Goal: Information Seeking & Learning: Find specific fact

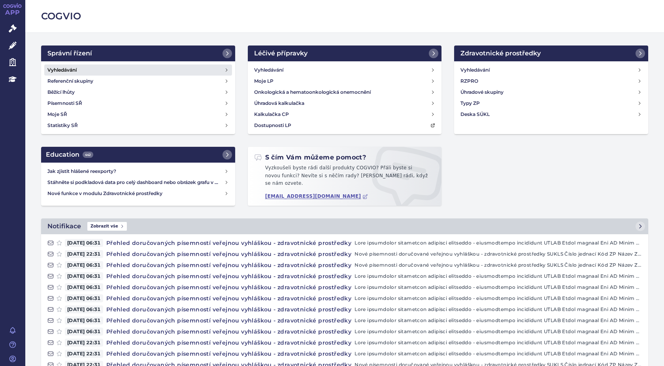
drag, startPoint x: 68, startPoint y: 69, endPoint x: 86, endPoint y: 70, distance: 18.6
click at [68, 70] on h4 "Vyhledávání" at bounding box center [61, 70] width 29 height 8
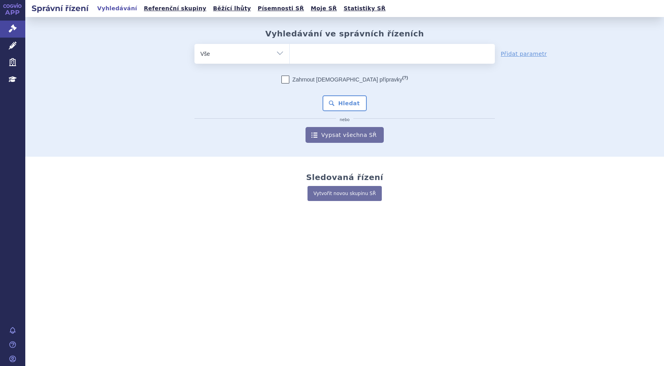
click at [300, 53] on ul at bounding box center [392, 52] width 205 height 17
click at [290, 53] on select at bounding box center [289, 53] width 0 height 20
type input "la"
type input "lag"
type input "lage"
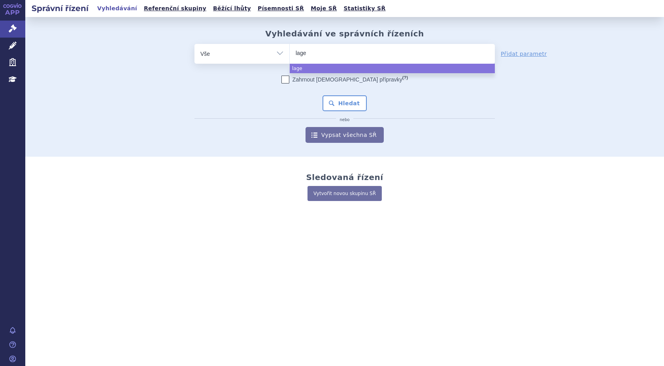
type input "lagev"
type input "lagevri"
type input "lagevrio"
select select "lagevrio"
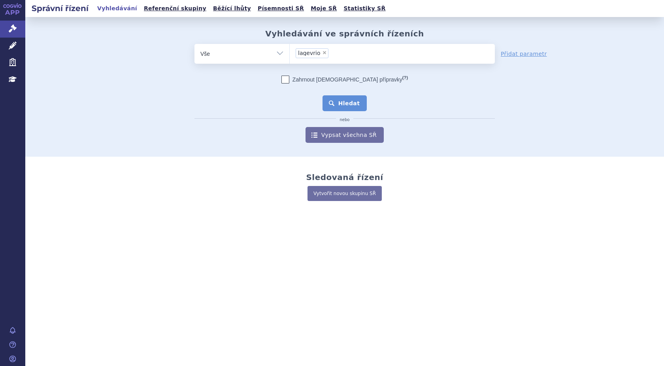
click at [341, 103] on button "Hledat" at bounding box center [345, 103] width 45 height 16
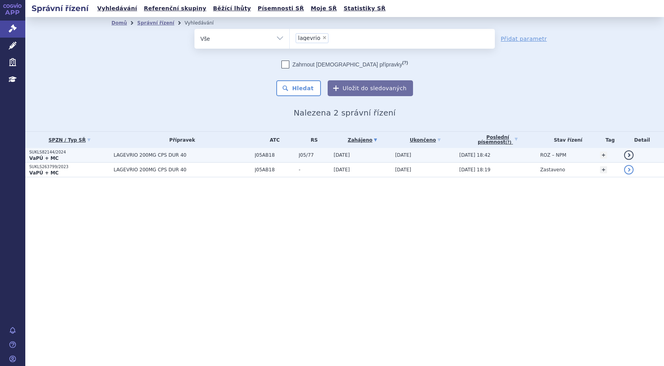
click at [127, 154] on span "LAGEVRIO 200MG CPS DUR 40" at bounding box center [182, 155] width 137 height 6
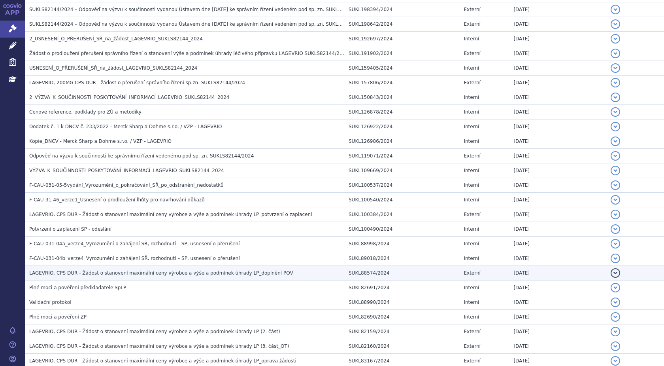
scroll to position [502, 0]
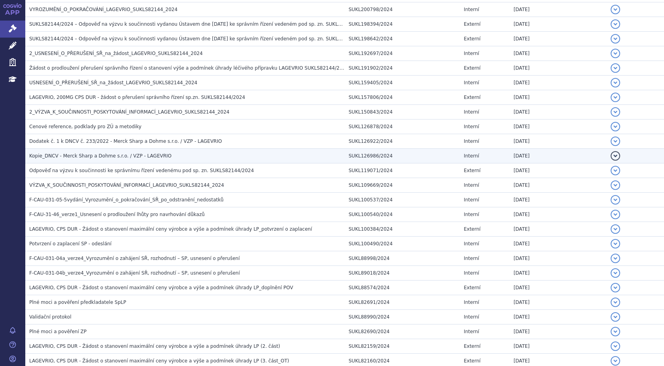
click at [136, 157] on span "Kopie_DNCV - Merck Sharp a Dohme s.r.o. / VZP - LAGEVRIO" at bounding box center [100, 156] width 142 height 6
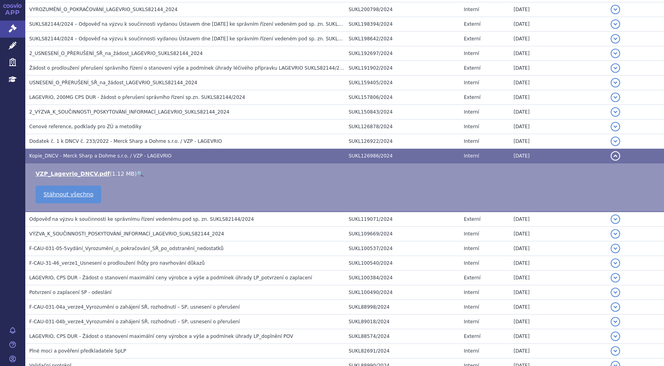
click at [137, 174] on link "🔍" at bounding box center [140, 173] width 7 height 6
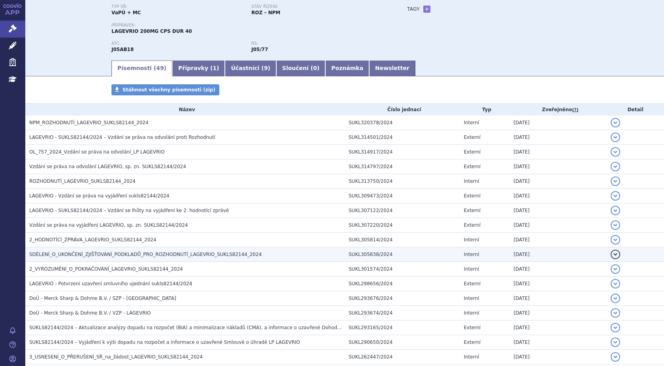
scroll to position [27, 0]
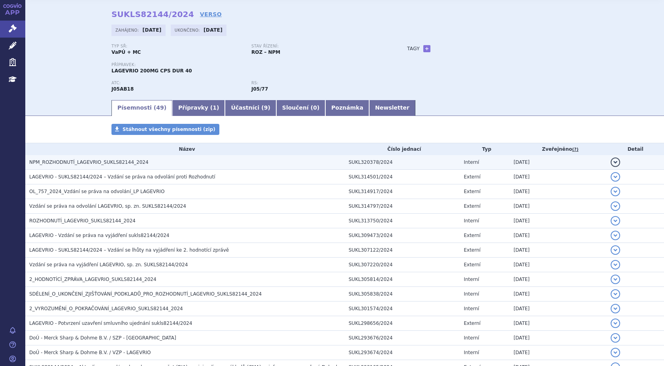
click at [97, 161] on span "NPM_ROZHODNUTÍ_LAGEVRIO_SUKLS82144_2024" at bounding box center [88, 162] width 119 height 6
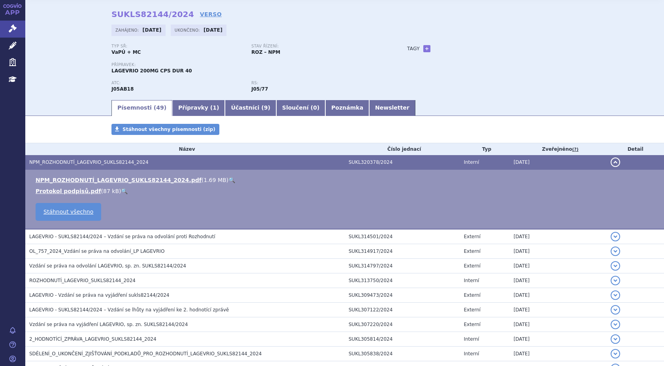
click at [229, 180] on link "🔍" at bounding box center [232, 180] width 7 height 6
click at [229, 179] on link "🔍" at bounding box center [232, 180] width 7 height 6
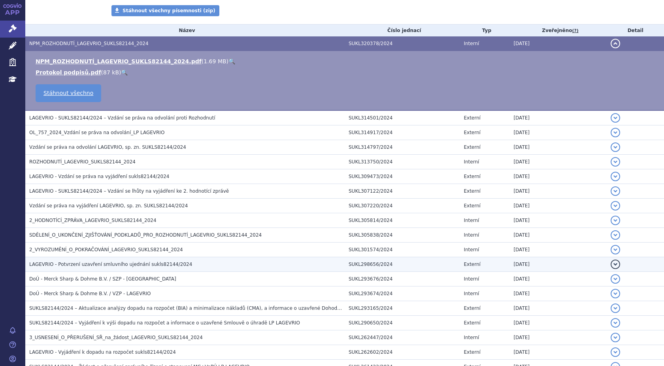
scroll to position [185, 0]
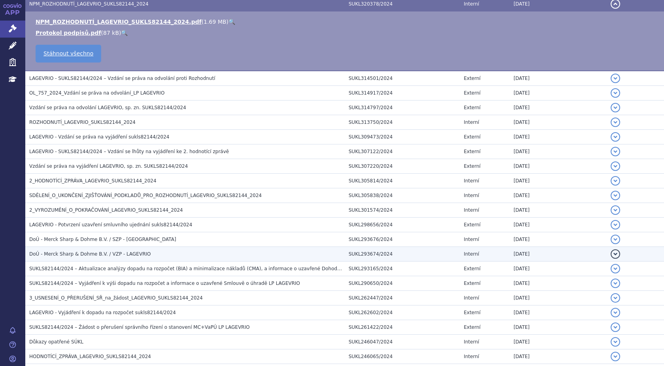
click at [94, 254] on span "DoÚ - Merck Sharp & Dohme B.V. / VZP - LAGEVRIO" at bounding box center [89, 254] width 121 height 6
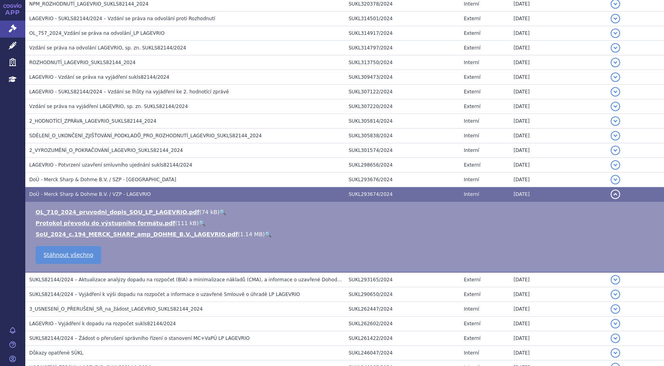
click at [265, 234] on link "🔍" at bounding box center [268, 234] width 7 height 6
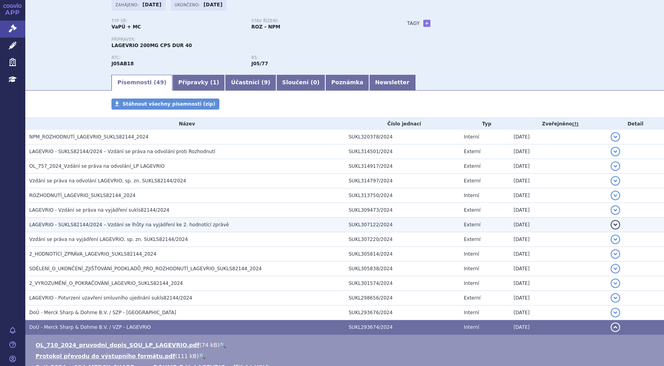
scroll to position [0, 0]
